Goal: Task Accomplishment & Management: Manage account settings

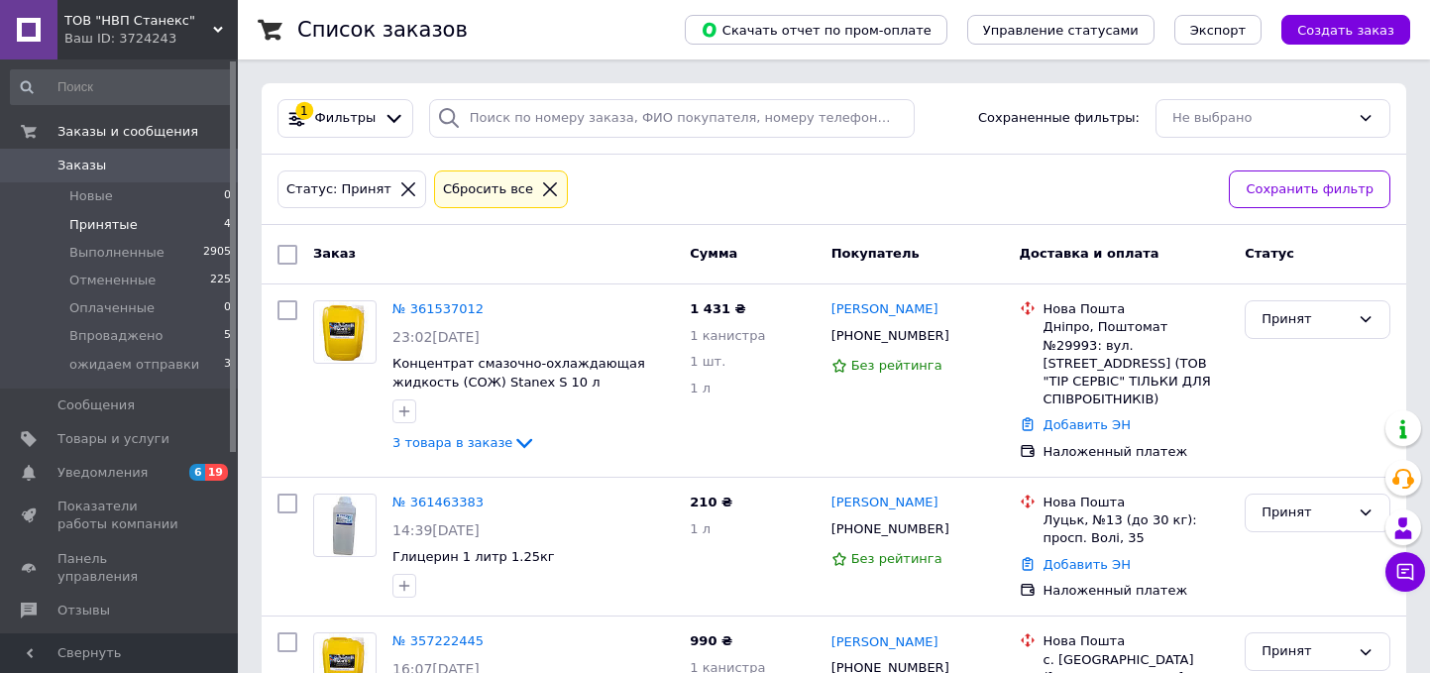
scroll to position [25, 0]
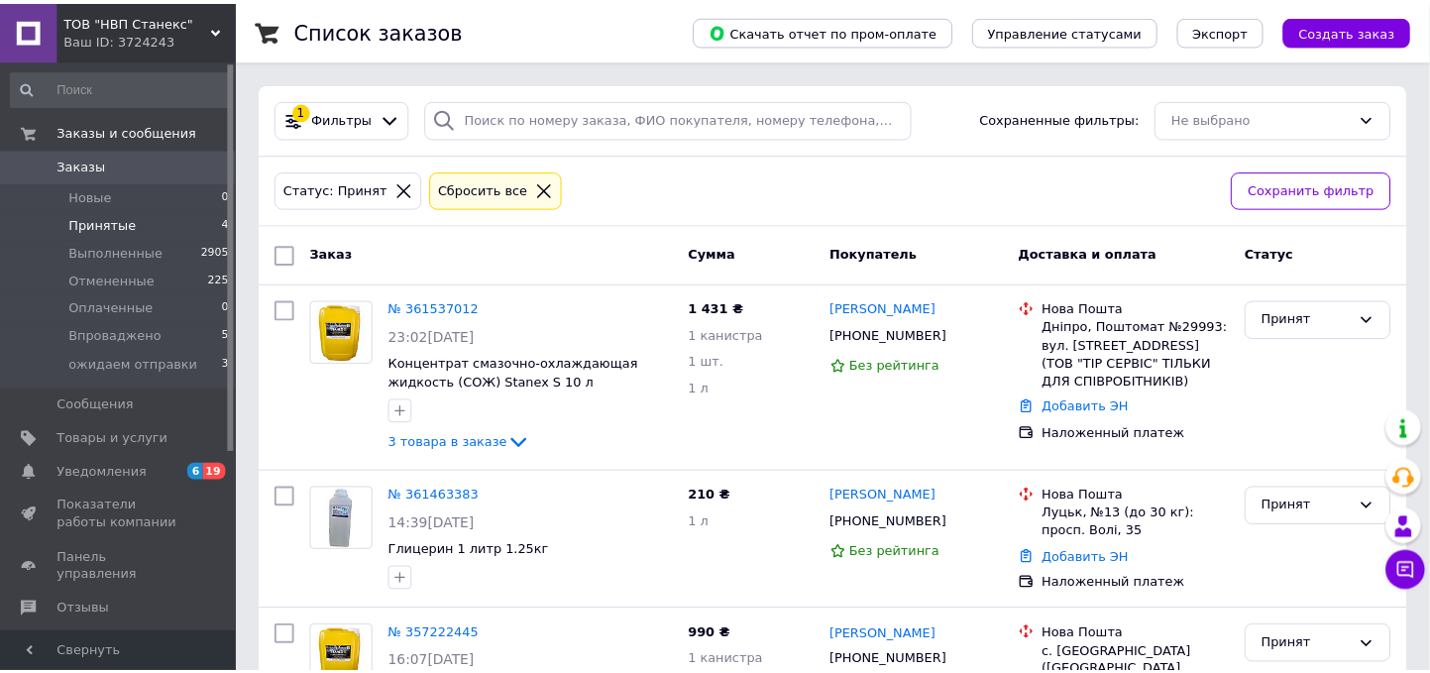
scroll to position [25, 0]
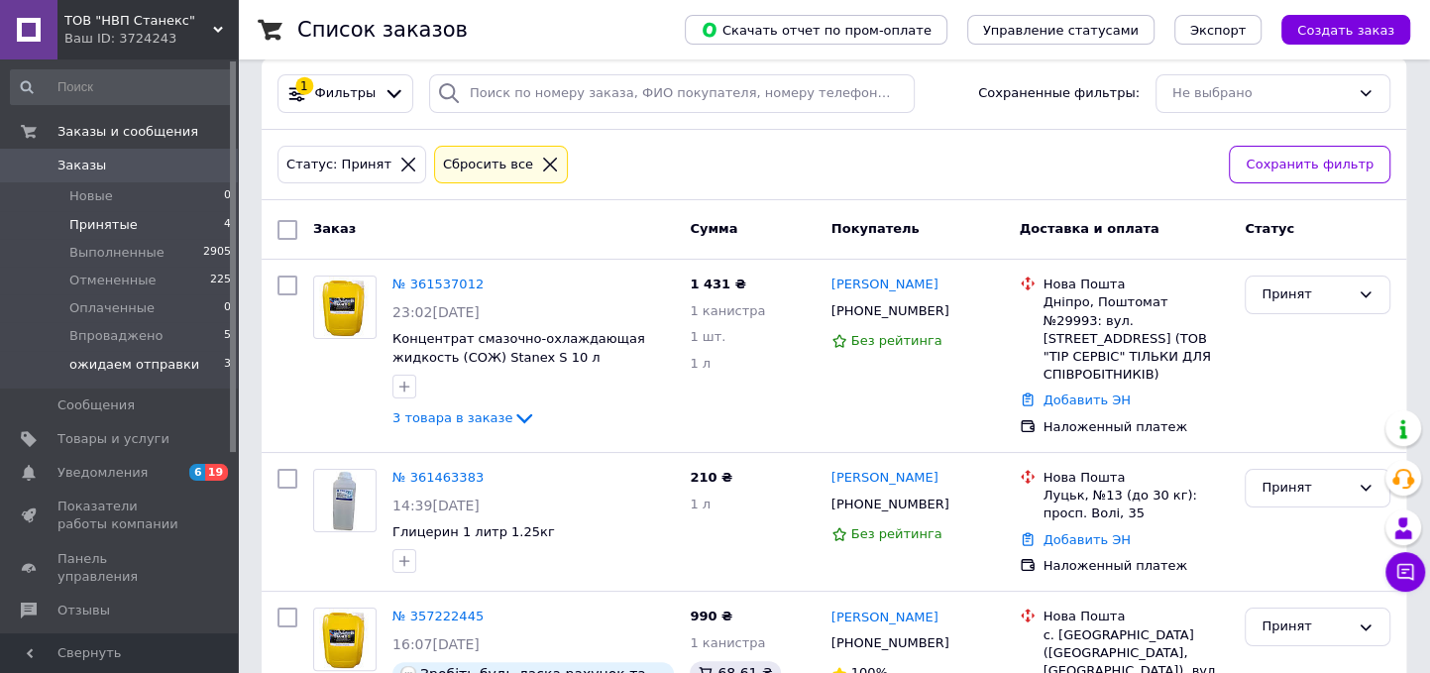
click at [159, 352] on li "ожидаем отправки 3" at bounding box center [121, 370] width 243 height 38
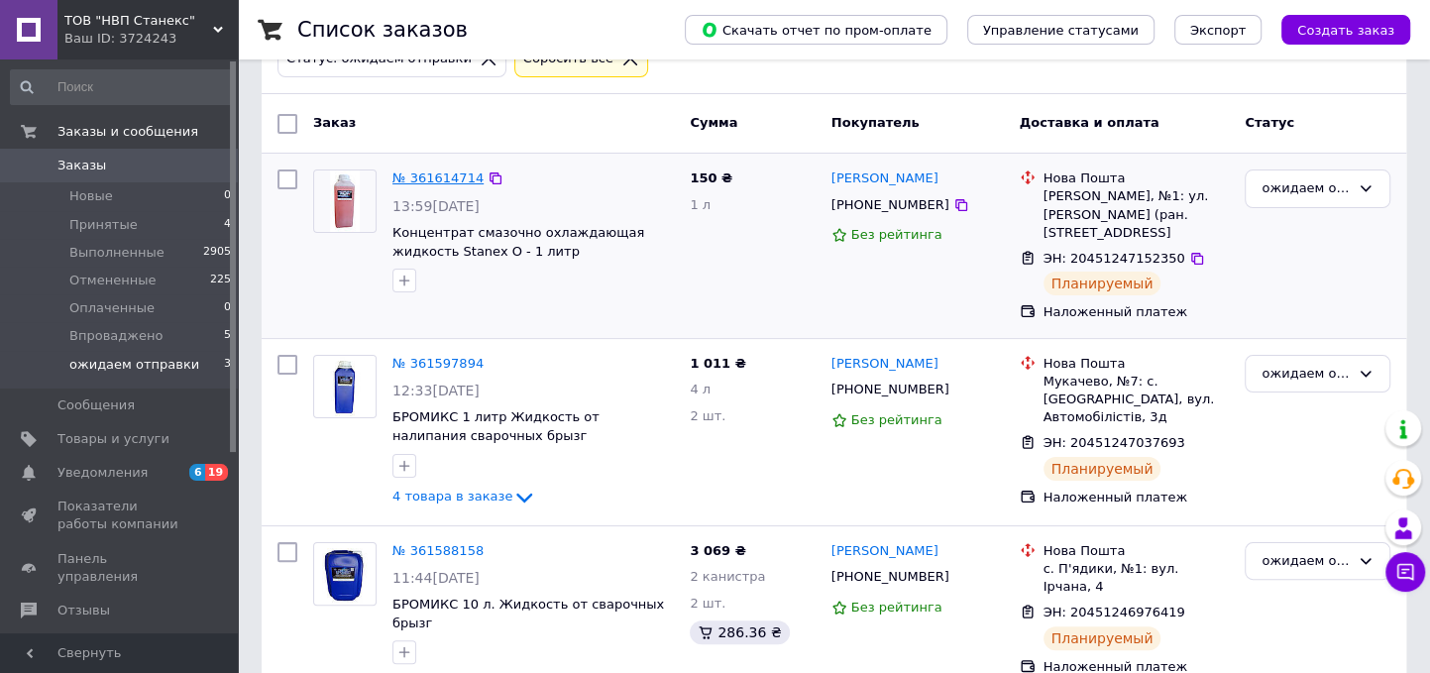
scroll to position [186, 0]
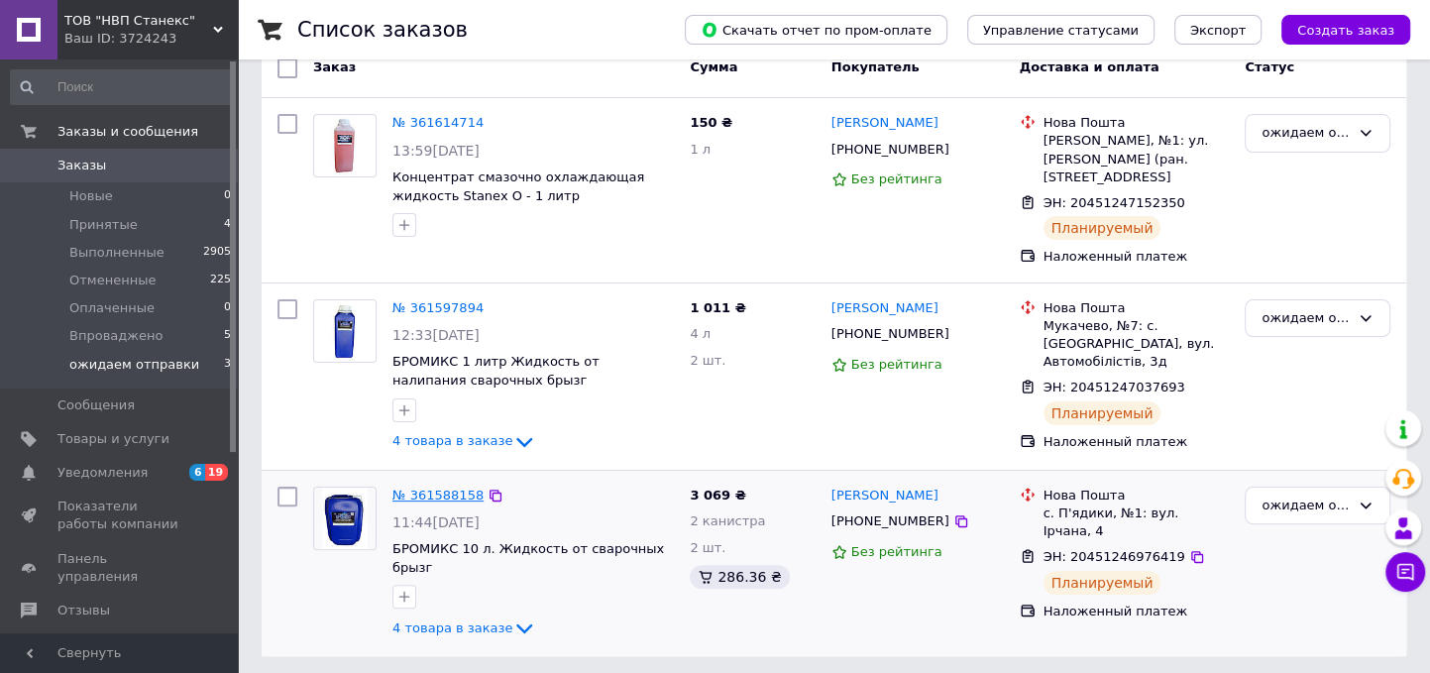
click at [454, 498] on link "№ 361588158" at bounding box center [437, 495] width 91 height 15
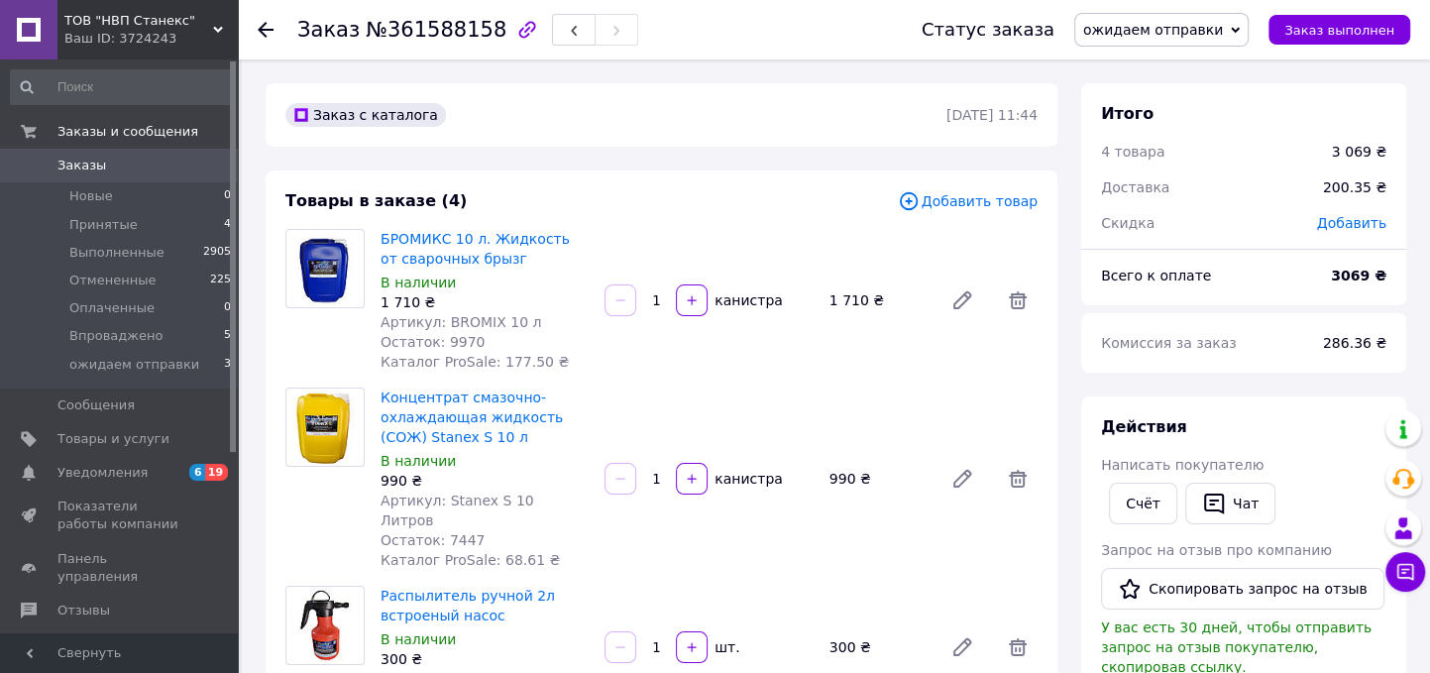
click at [265, 32] on icon at bounding box center [266, 30] width 16 height 16
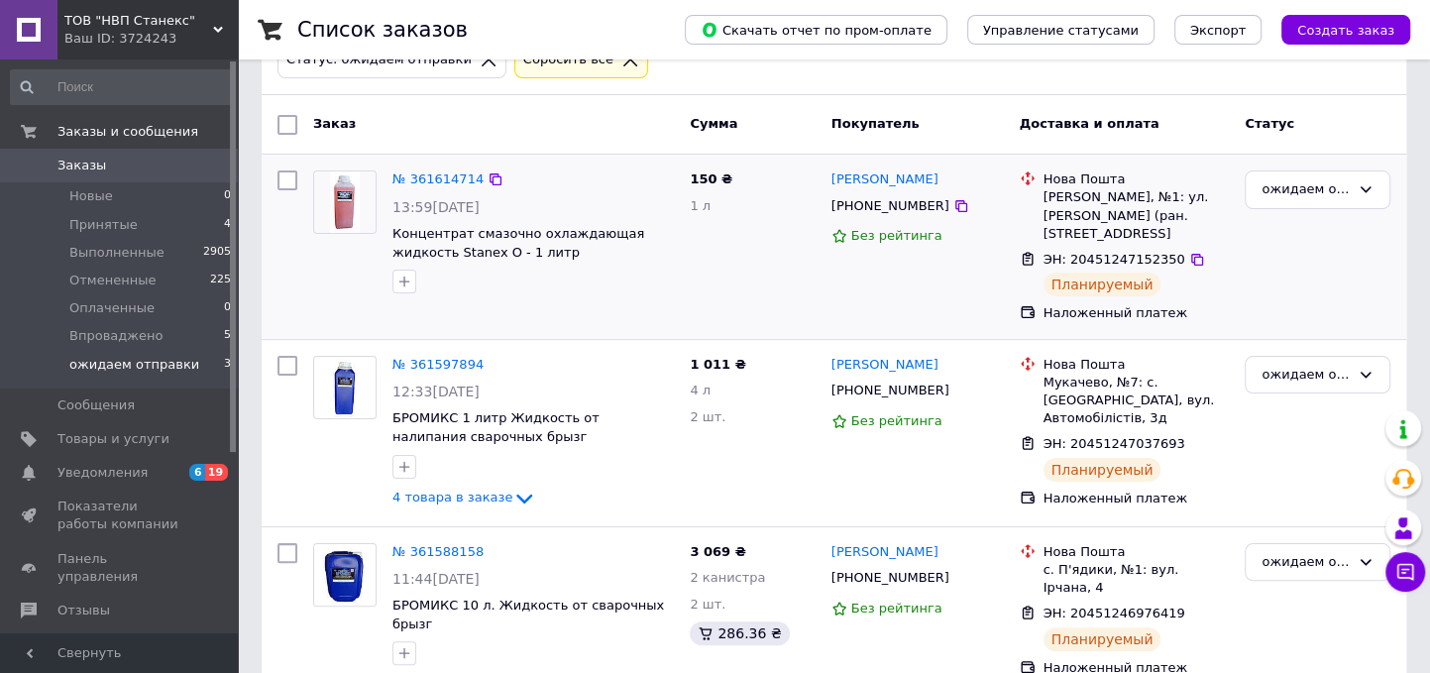
scroll to position [183, 0]
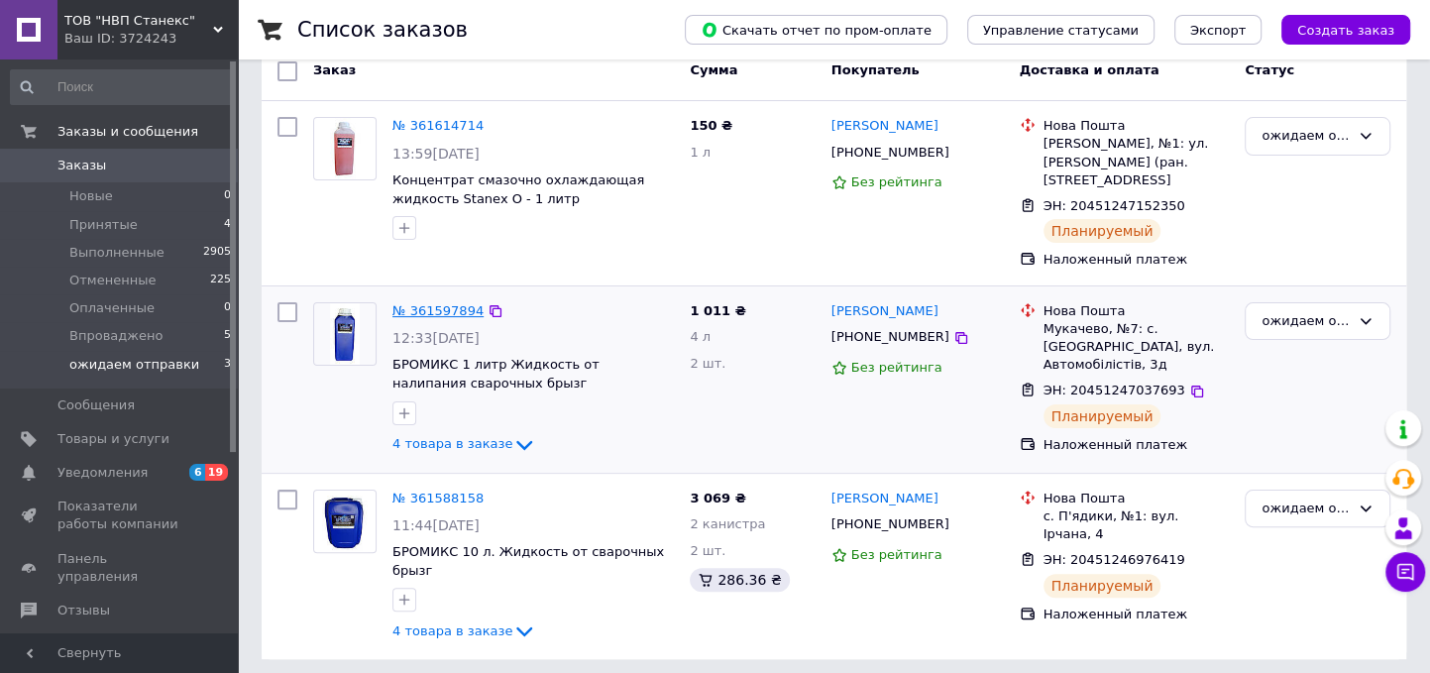
click at [444, 313] on link "№ 361597894" at bounding box center [437, 310] width 91 height 15
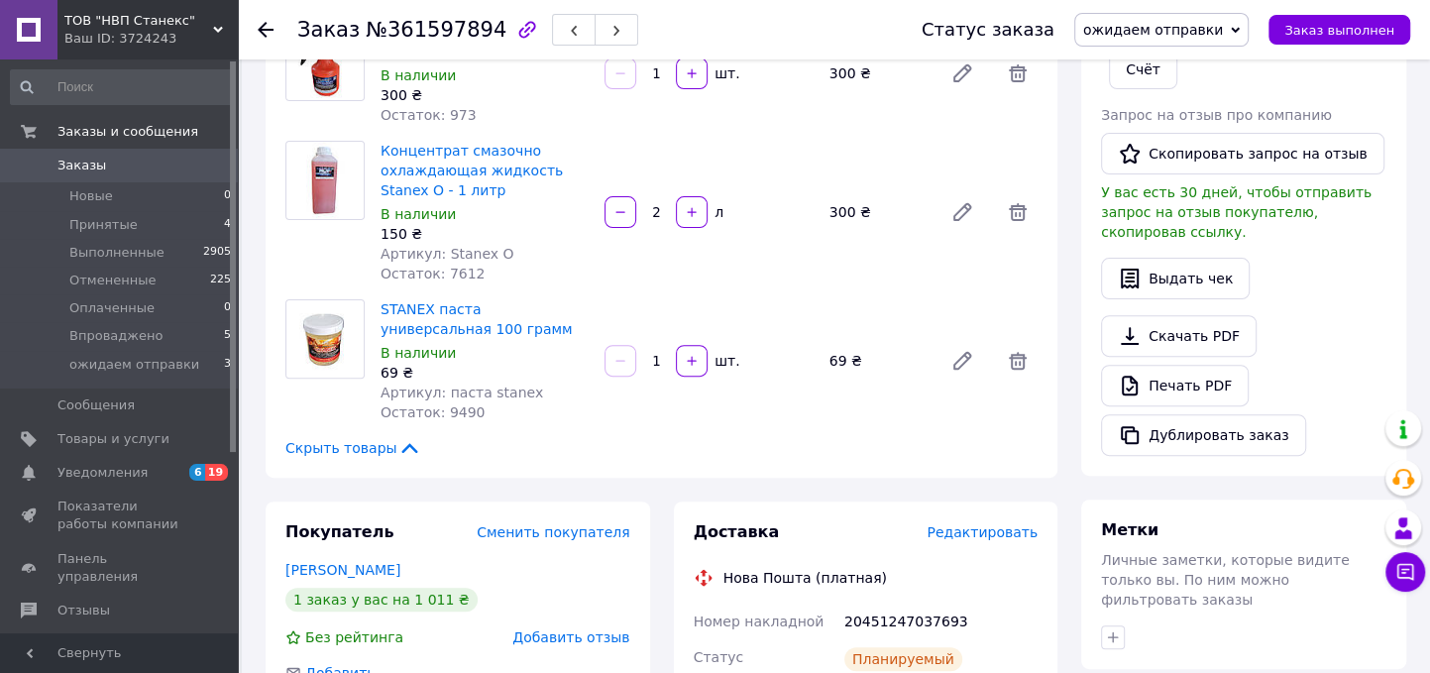
scroll to position [550, 0]
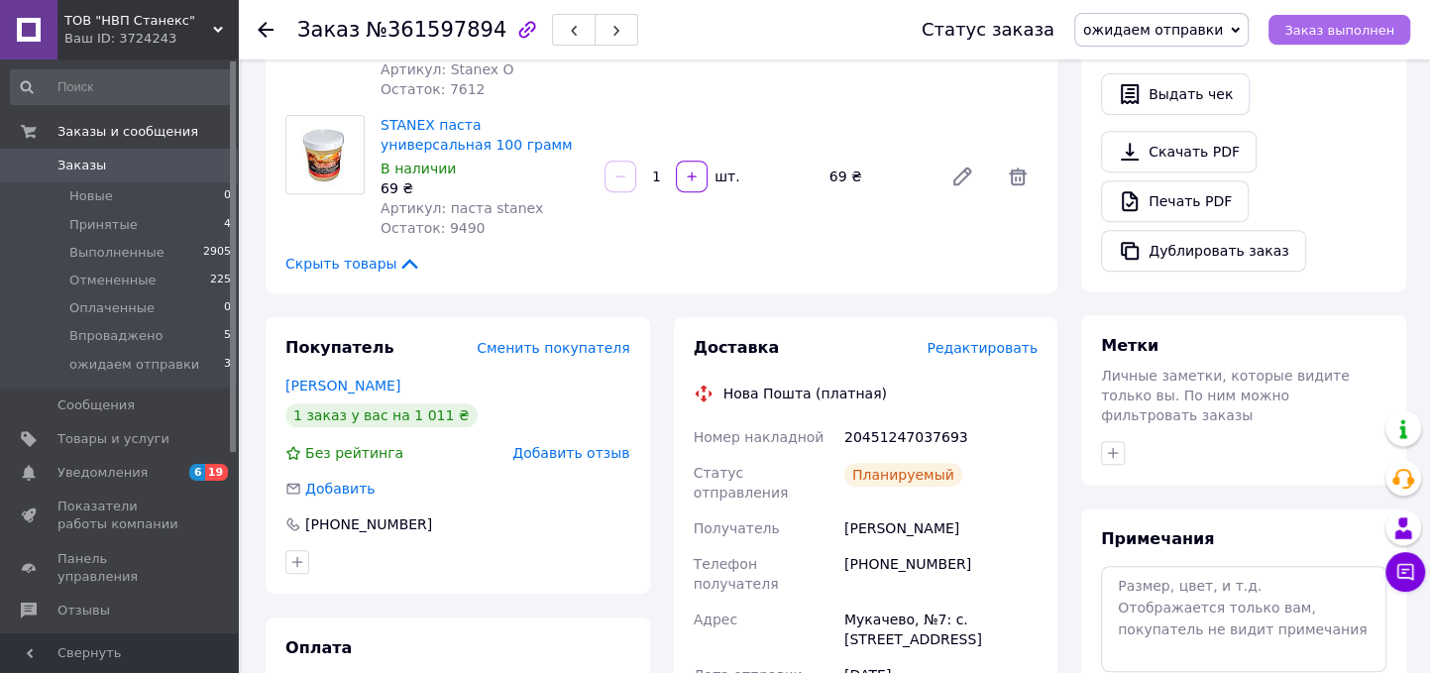
click at [1316, 29] on span "Заказ выполнен" at bounding box center [1340, 30] width 110 height 15
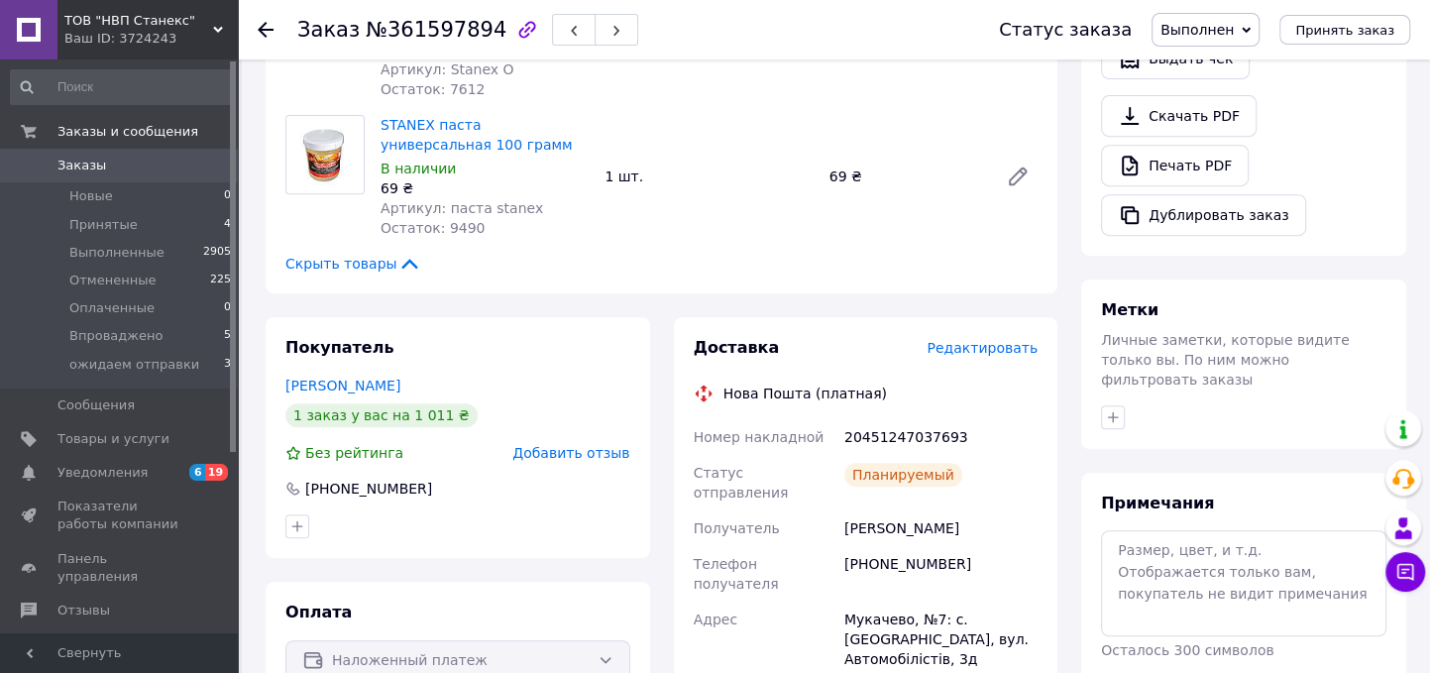
scroll to position [0, 0]
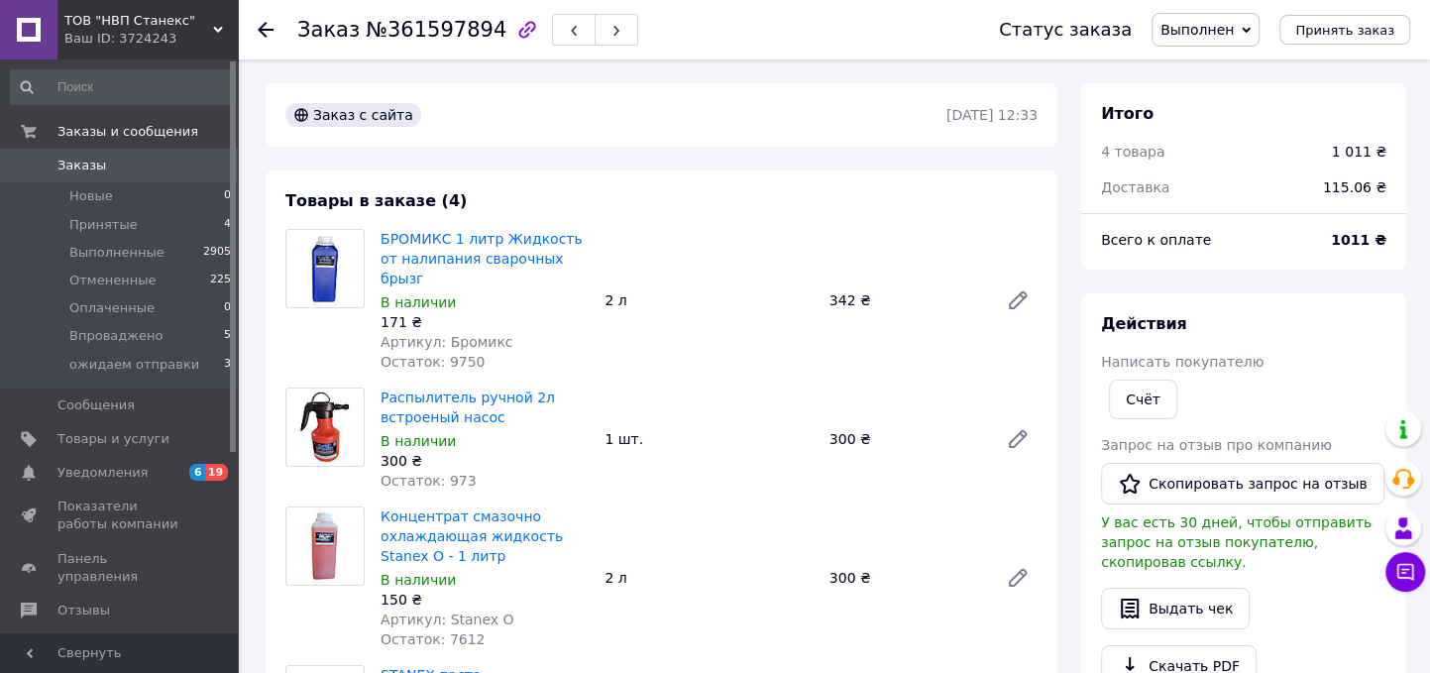
click at [263, 26] on use at bounding box center [266, 30] width 16 height 16
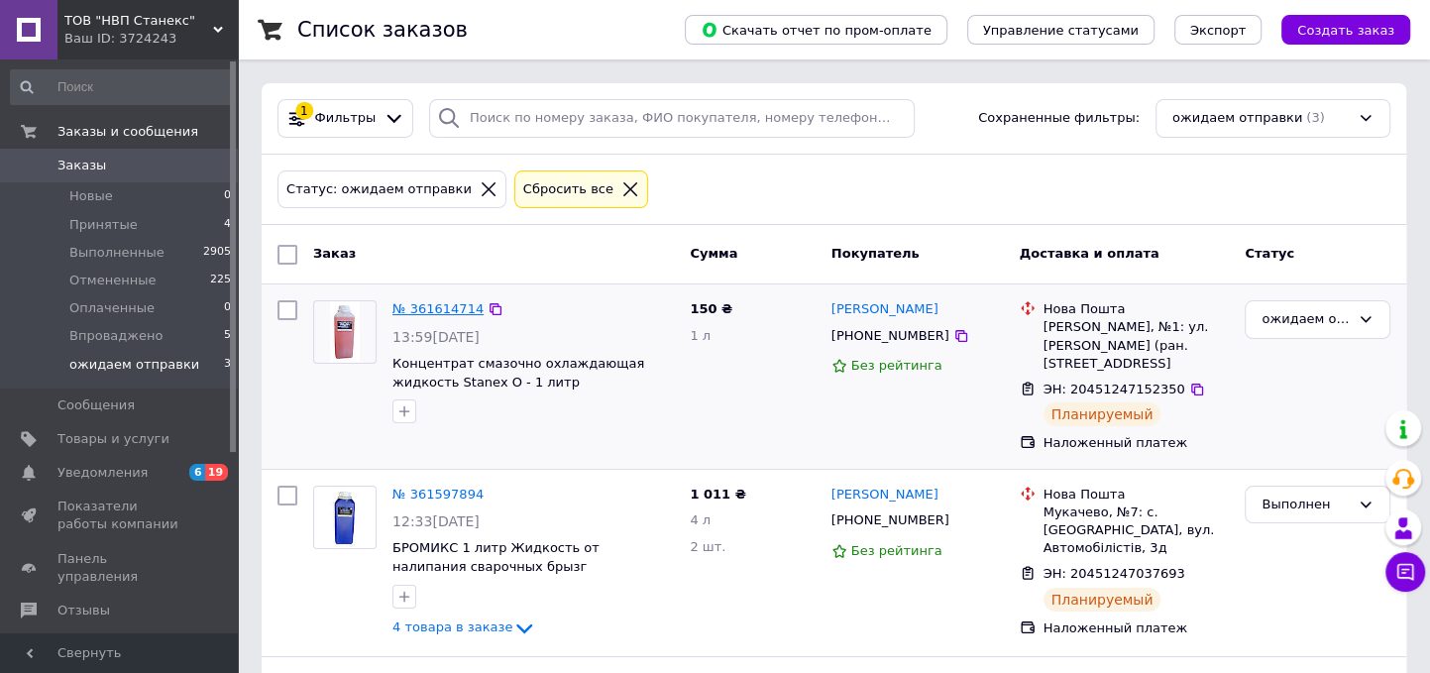
click at [453, 310] on link "№ 361614714" at bounding box center [437, 308] width 91 height 15
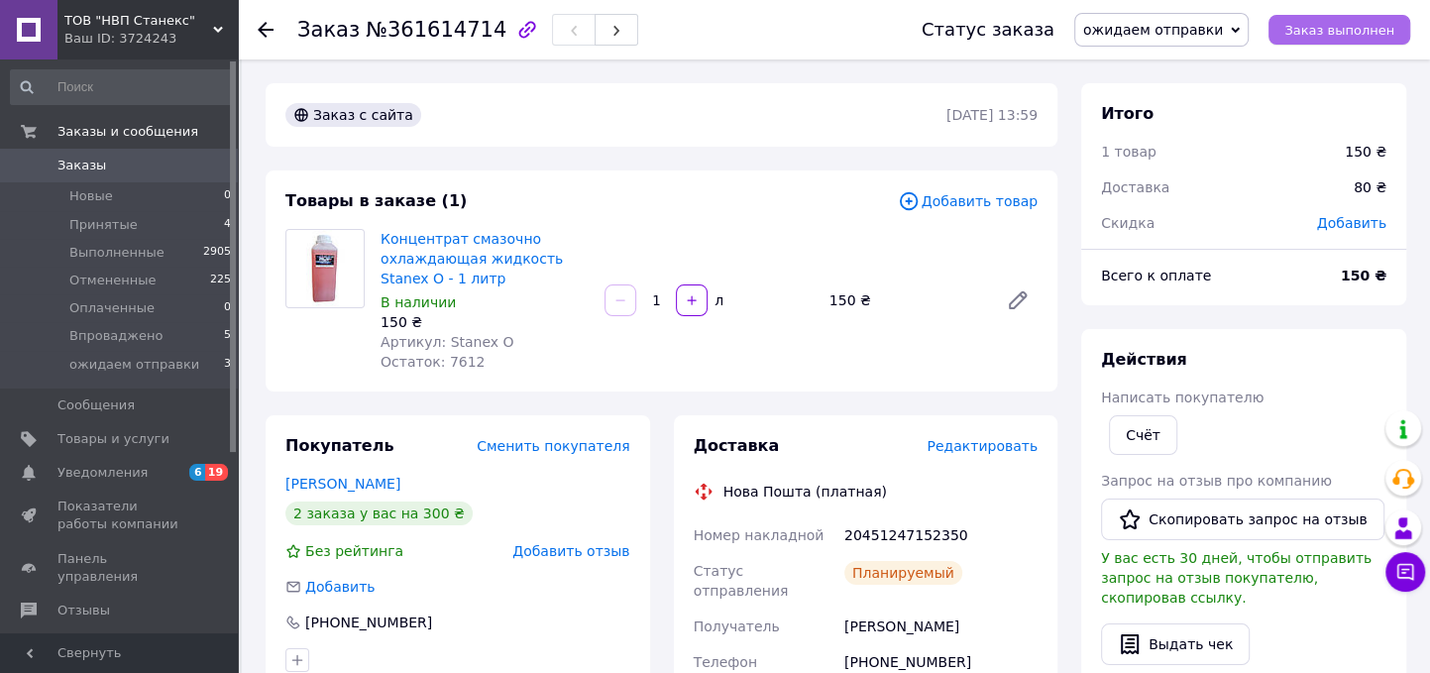
click at [1344, 40] on button "Заказ выполнен" at bounding box center [1340, 30] width 142 height 30
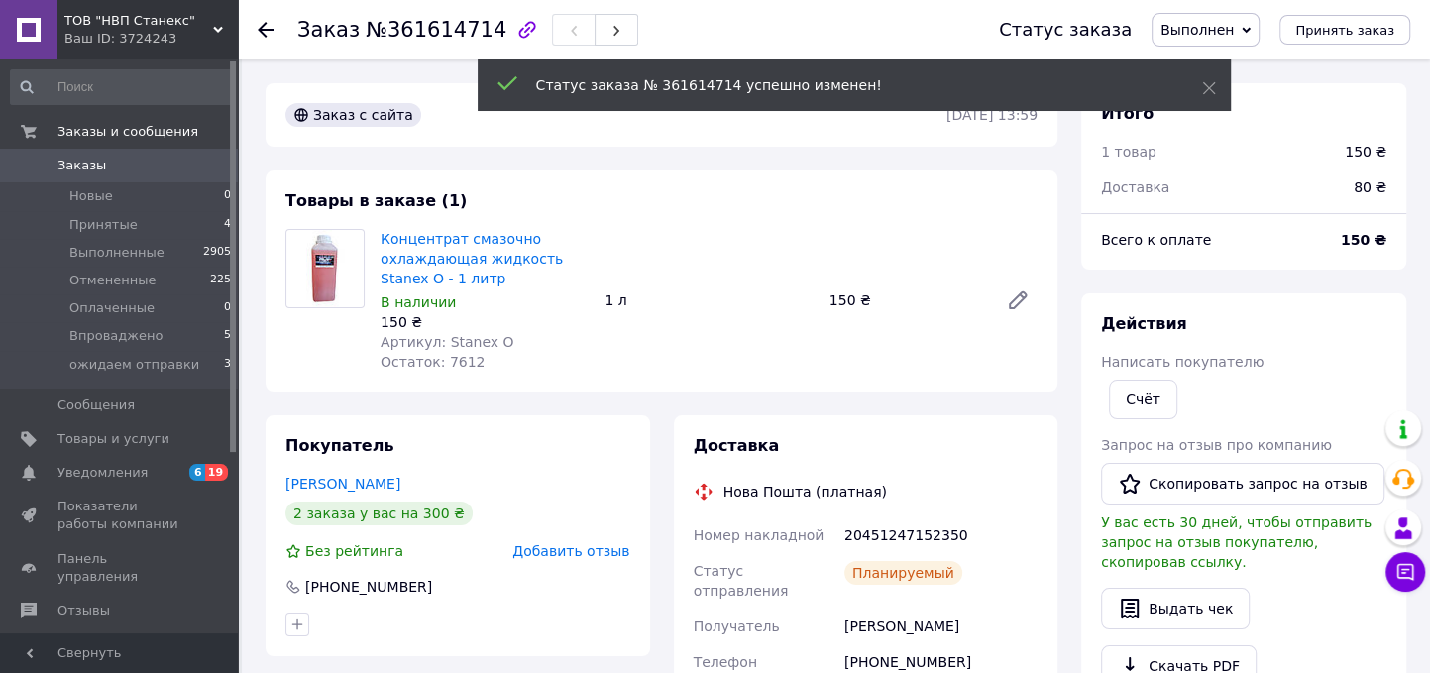
click at [263, 29] on use at bounding box center [266, 30] width 16 height 16
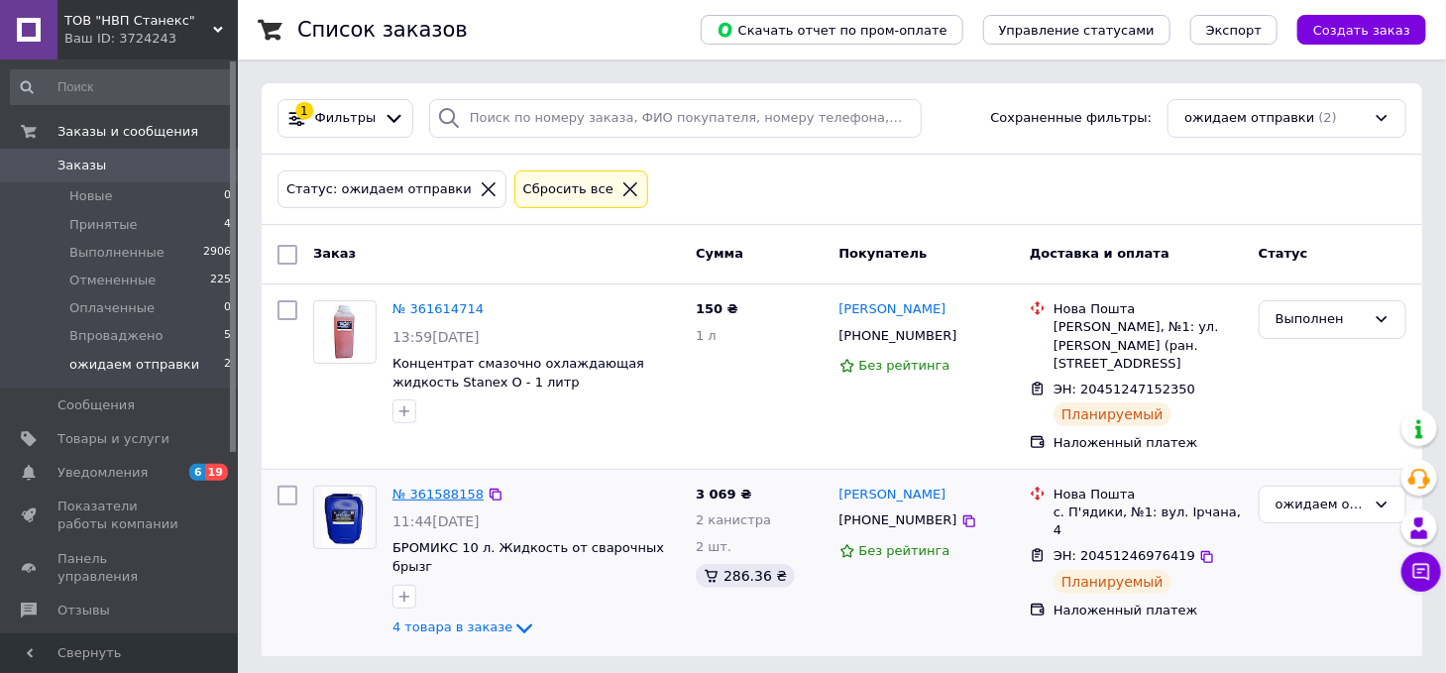
click at [433, 493] on link "№ 361588158" at bounding box center [437, 494] width 91 height 15
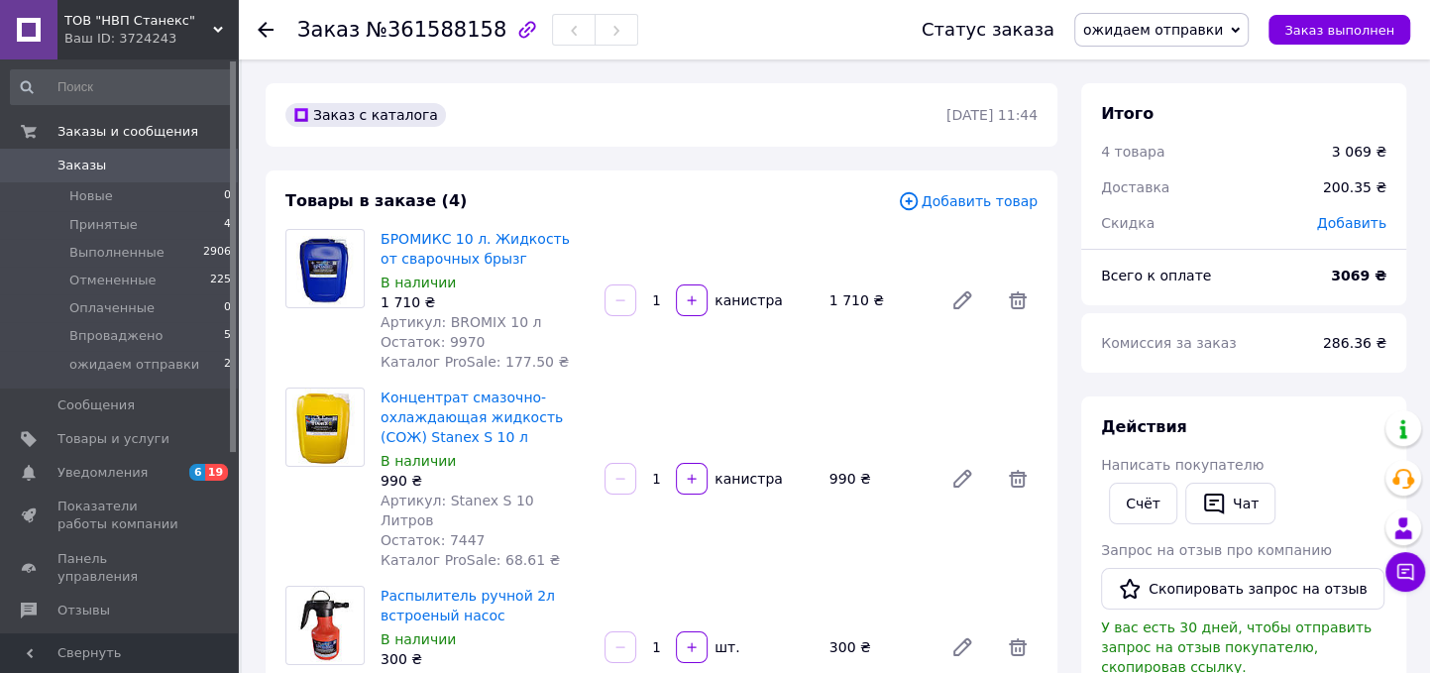
click at [258, 31] on icon at bounding box center [266, 30] width 16 height 16
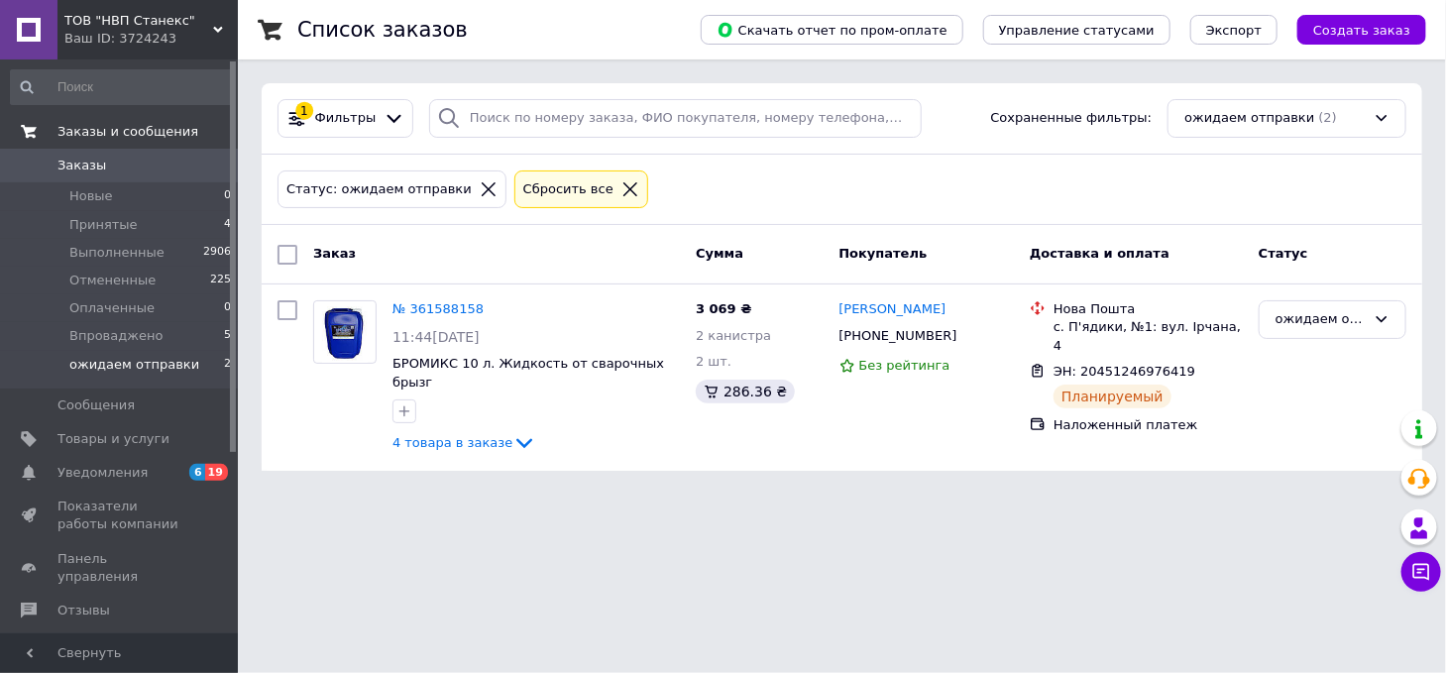
click at [131, 127] on span "Заказы и сообщения" at bounding box center [127, 132] width 141 height 18
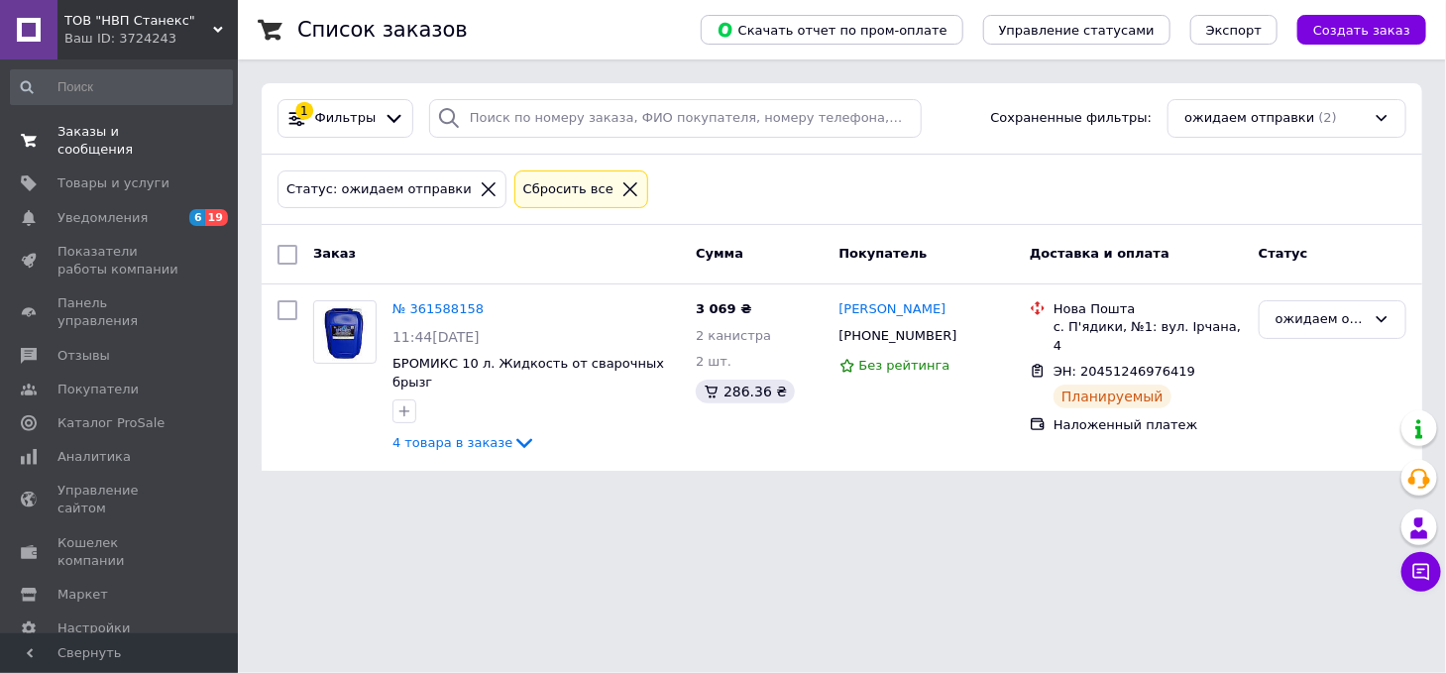
click at [144, 134] on span "Заказы и сообщения" at bounding box center [120, 141] width 126 height 36
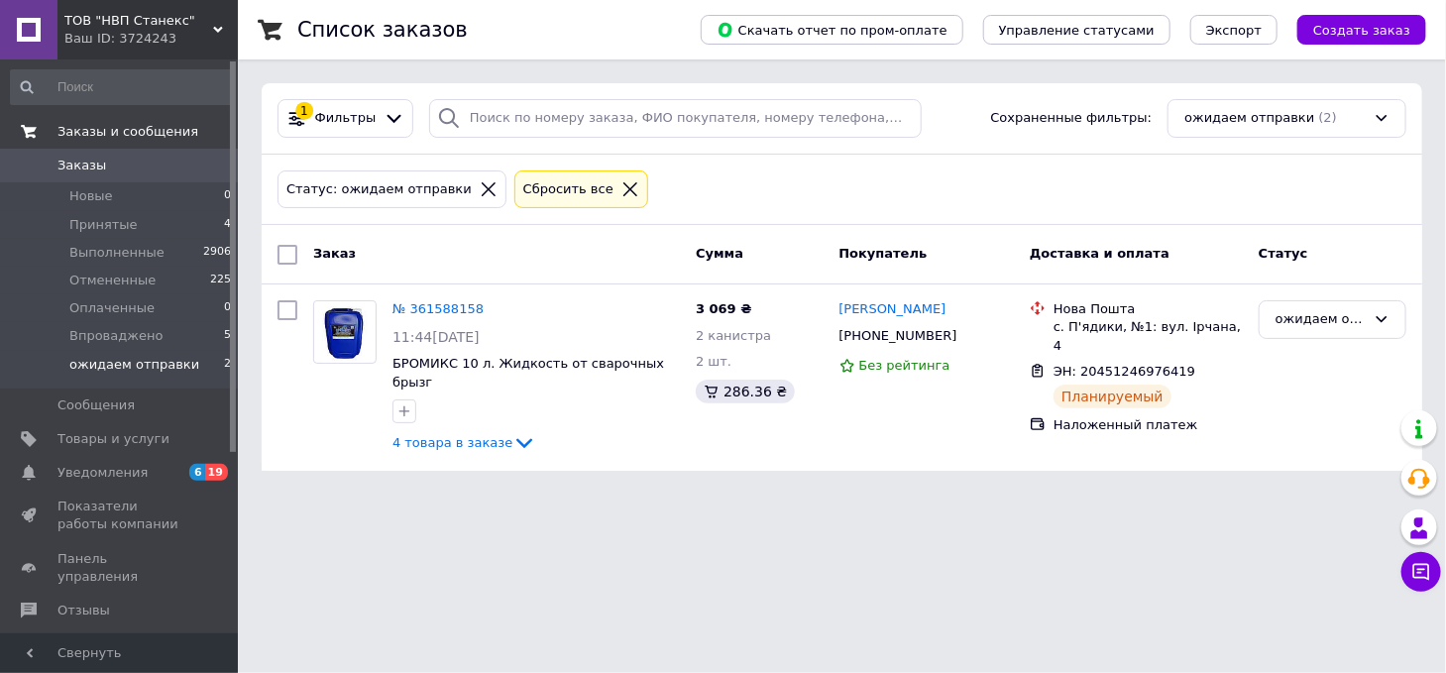
click at [156, 127] on span "Заказы и сообщения" at bounding box center [127, 132] width 141 height 18
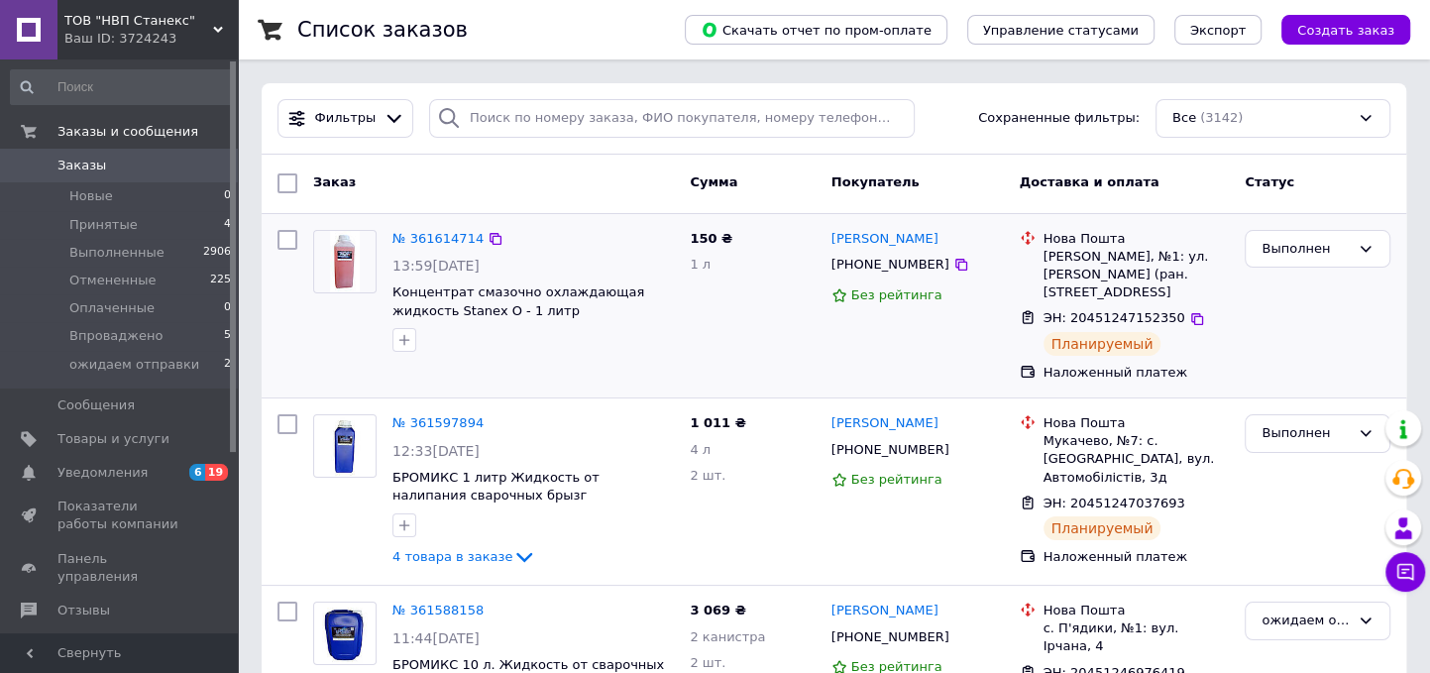
scroll to position [183, 0]
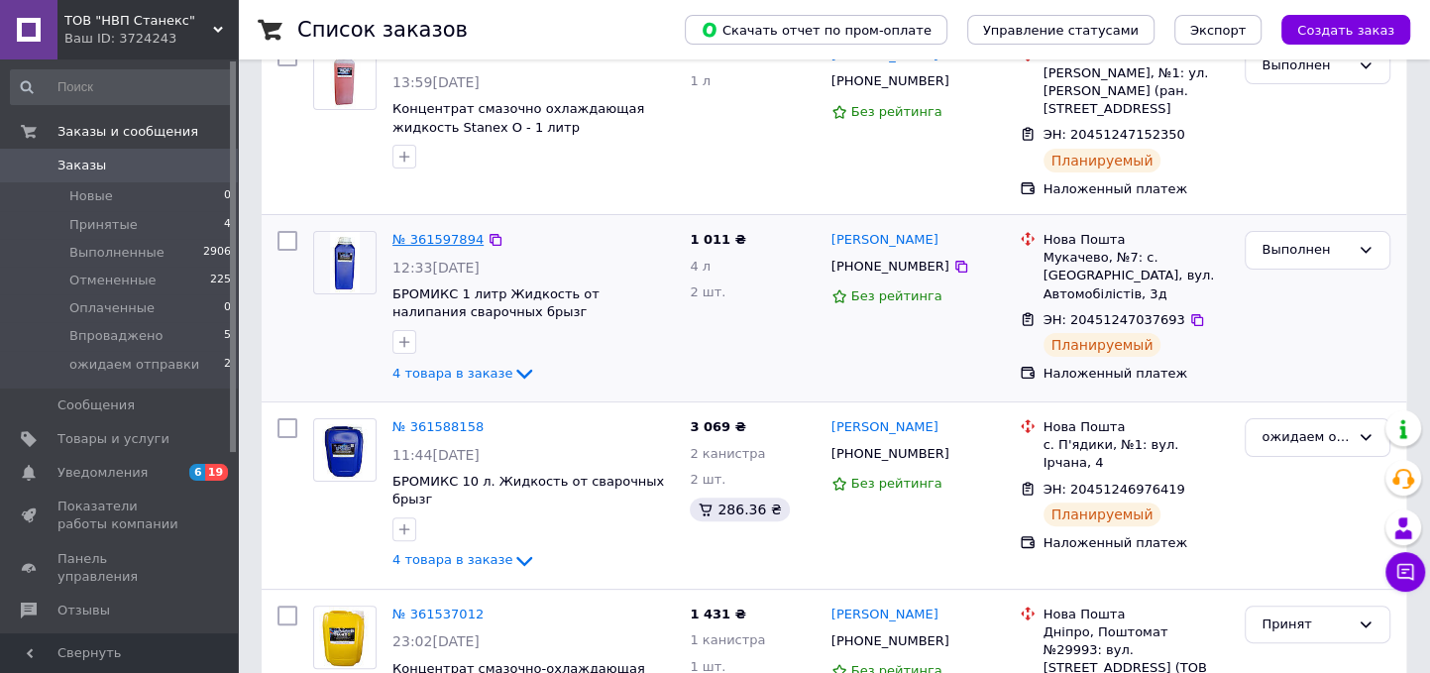
click at [432, 242] on link "№ 361597894" at bounding box center [437, 239] width 91 height 15
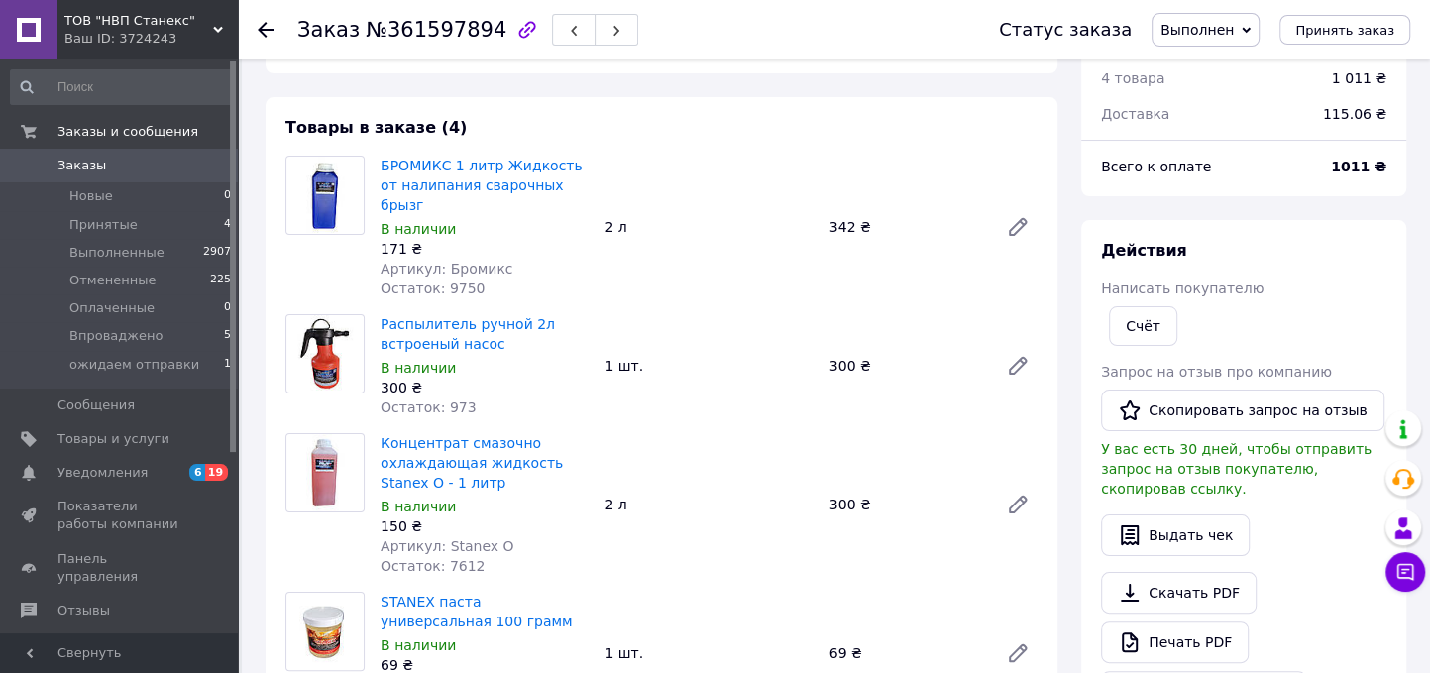
scroll to position [183, 0]
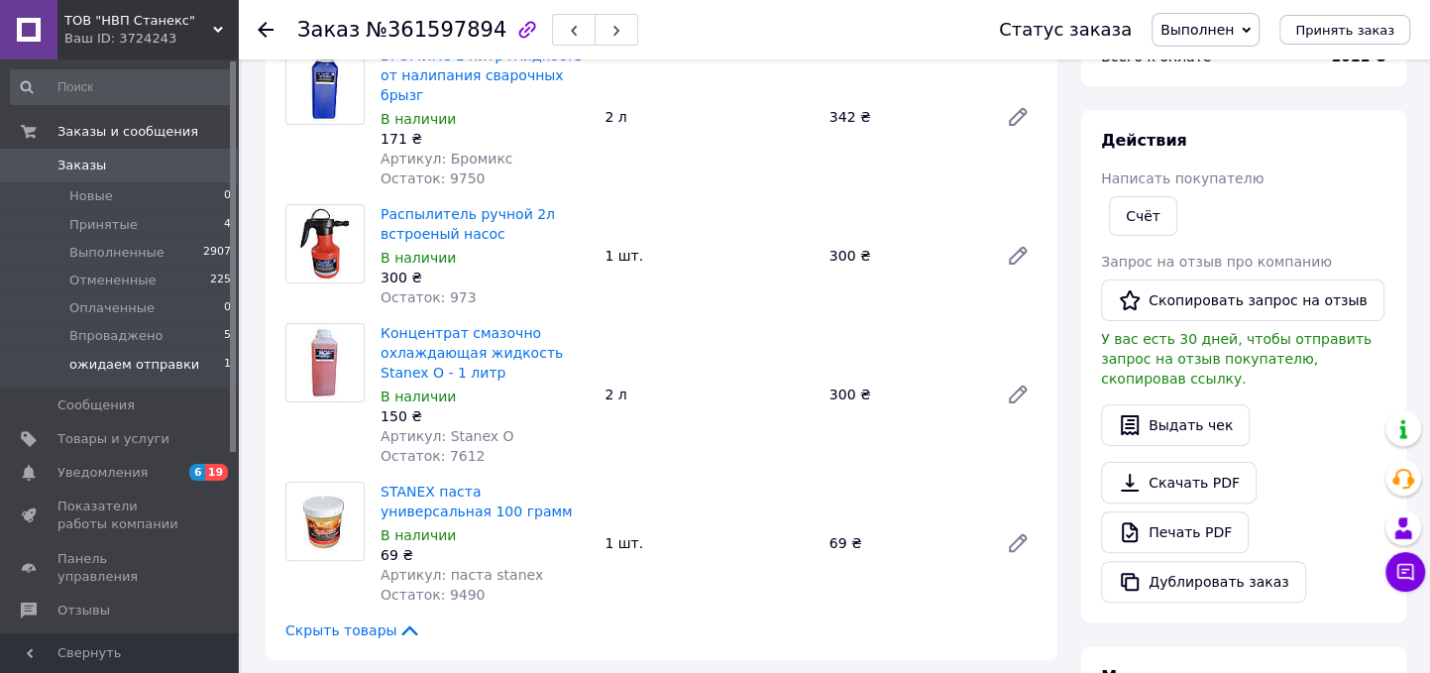
click at [150, 370] on span "ожидаем отправки" at bounding box center [134, 365] width 130 height 18
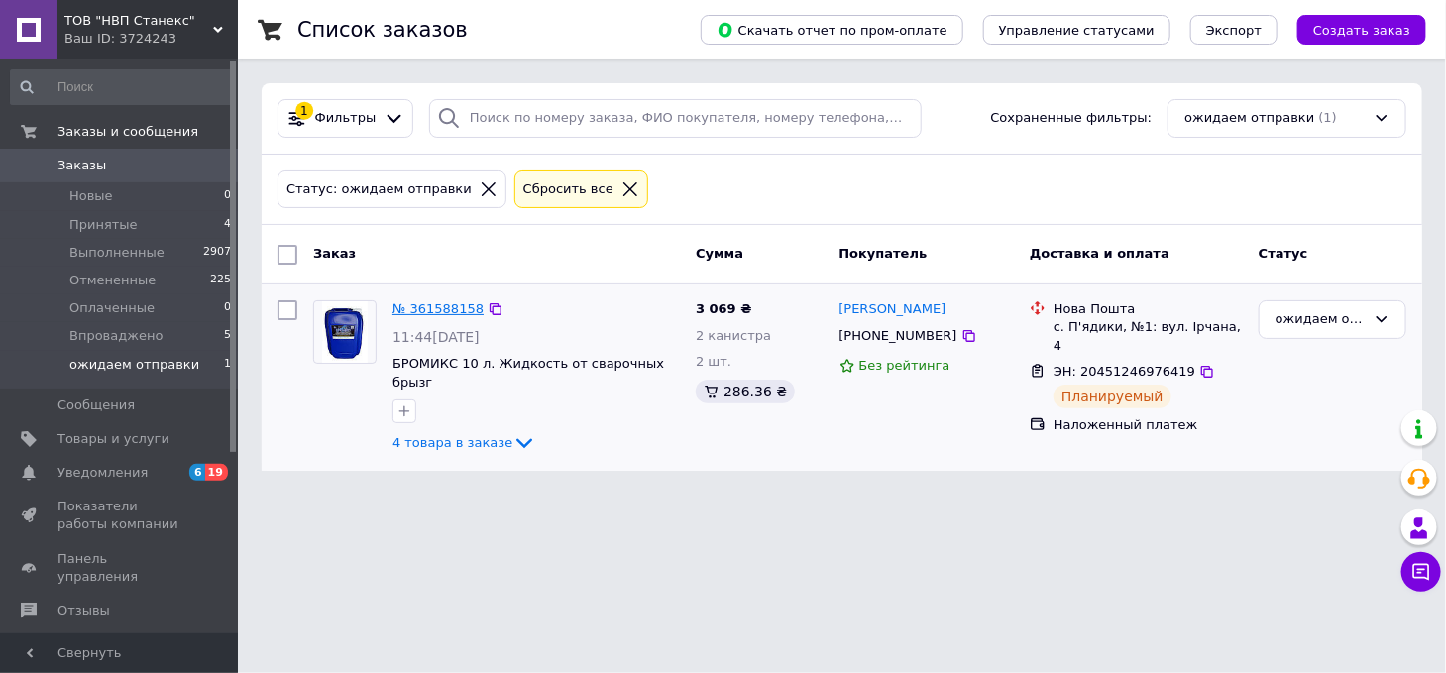
click at [432, 304] on link "№ 361588158" at bounding box center [437, 308] width 91 height 15
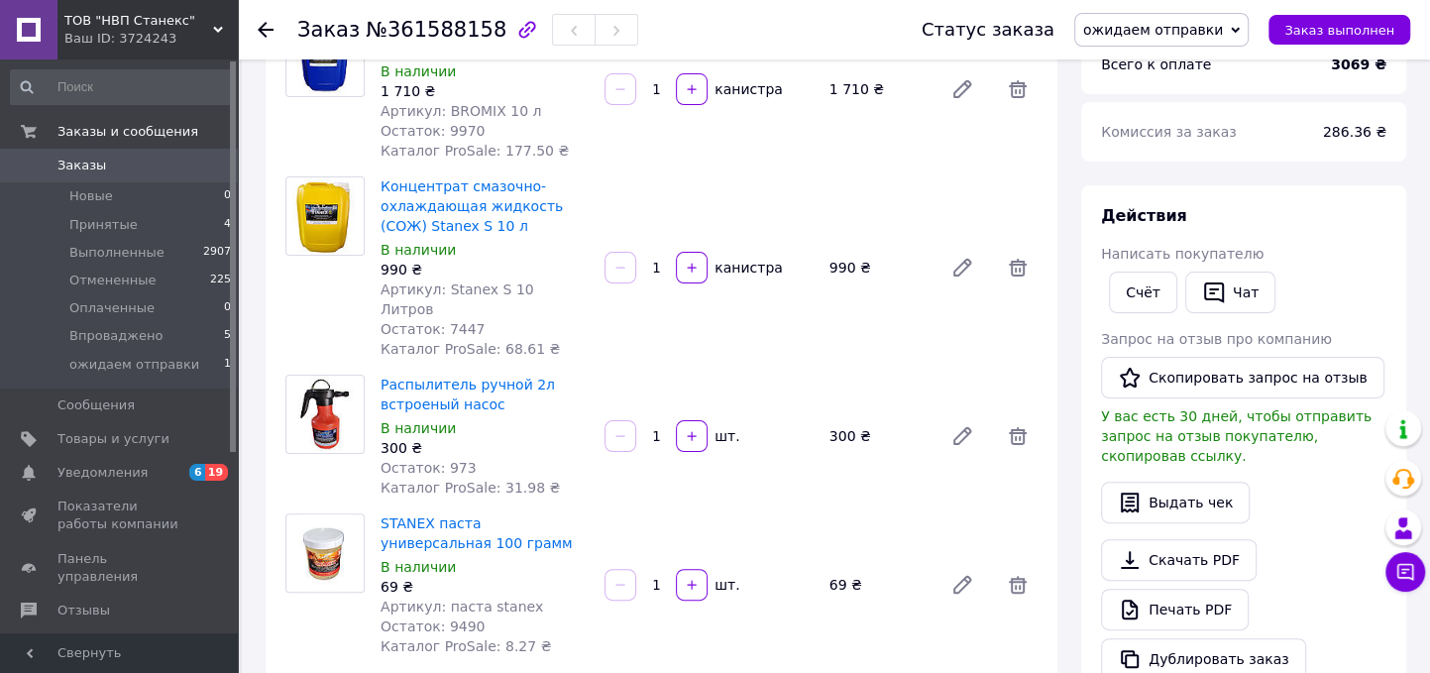
scroll to position [183, 0]
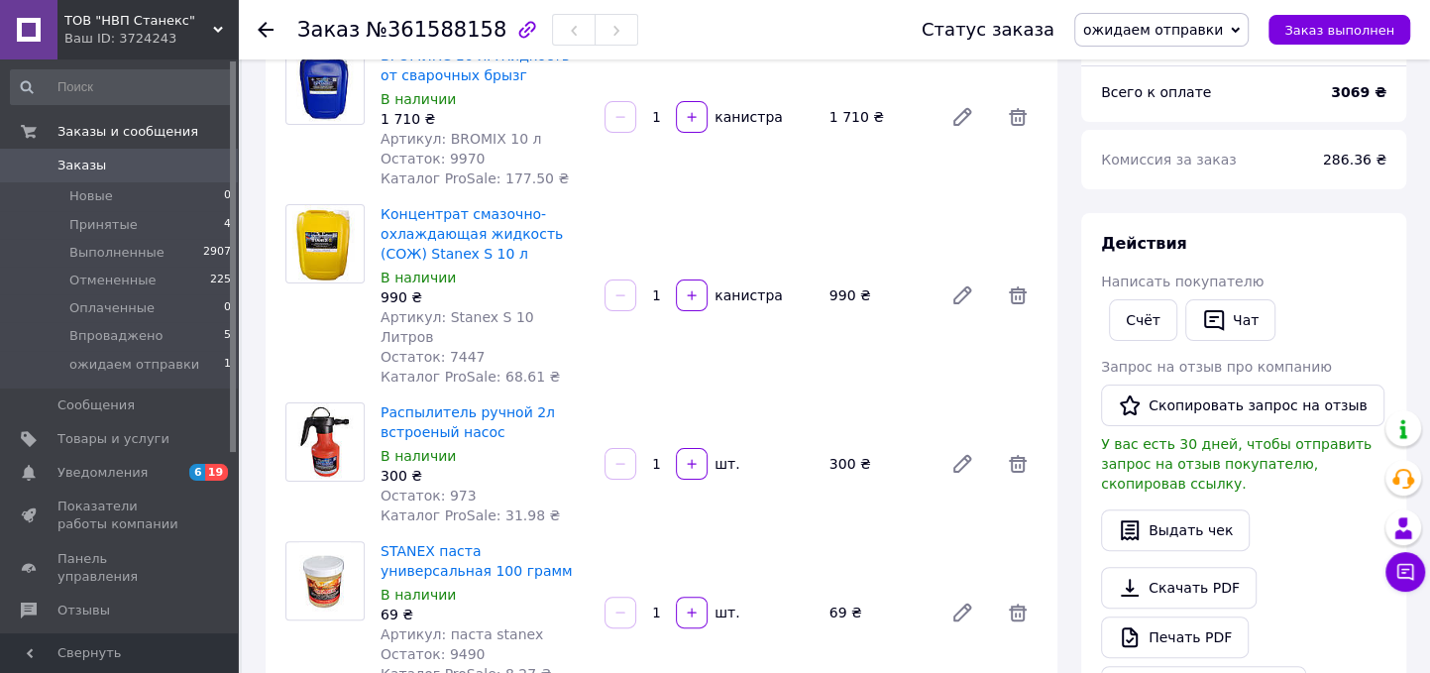
drag, startPoint x: 1364, startPoint y: 34, endPoint x: 1368, endPoint y: 48, distance: 14.4
click at [1363, 32] on span "Заказ выполнен" at bounding box center [1340, 30] width 110 height 15
